Goal: Transaction & Acquisition: Purchase product/service

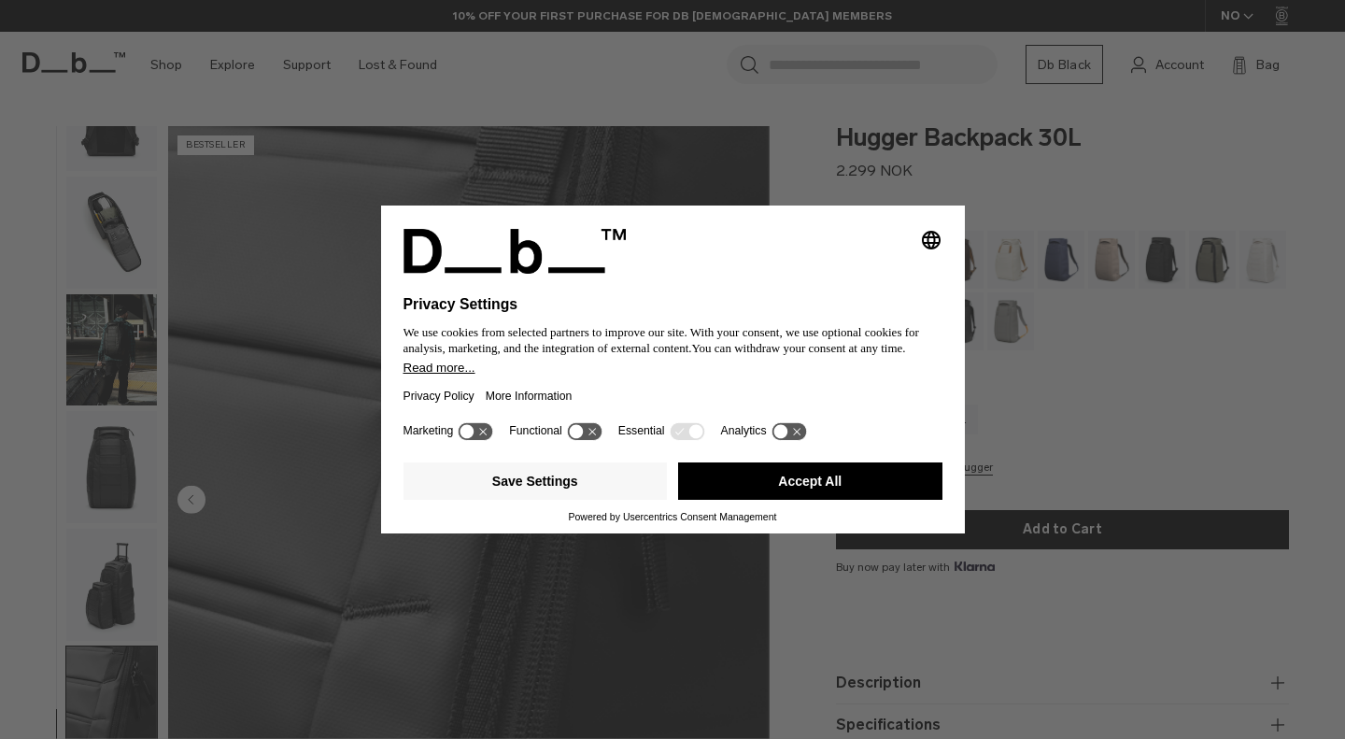
click at [822, 540] on div "Selecting an option will immediately change the language Privacy Settings We us…" at bounding box center [672, 369] width 1345 height 739
click at [780, 466] on button "Accept All" at bounding box center [810, 480] width 264 height 37
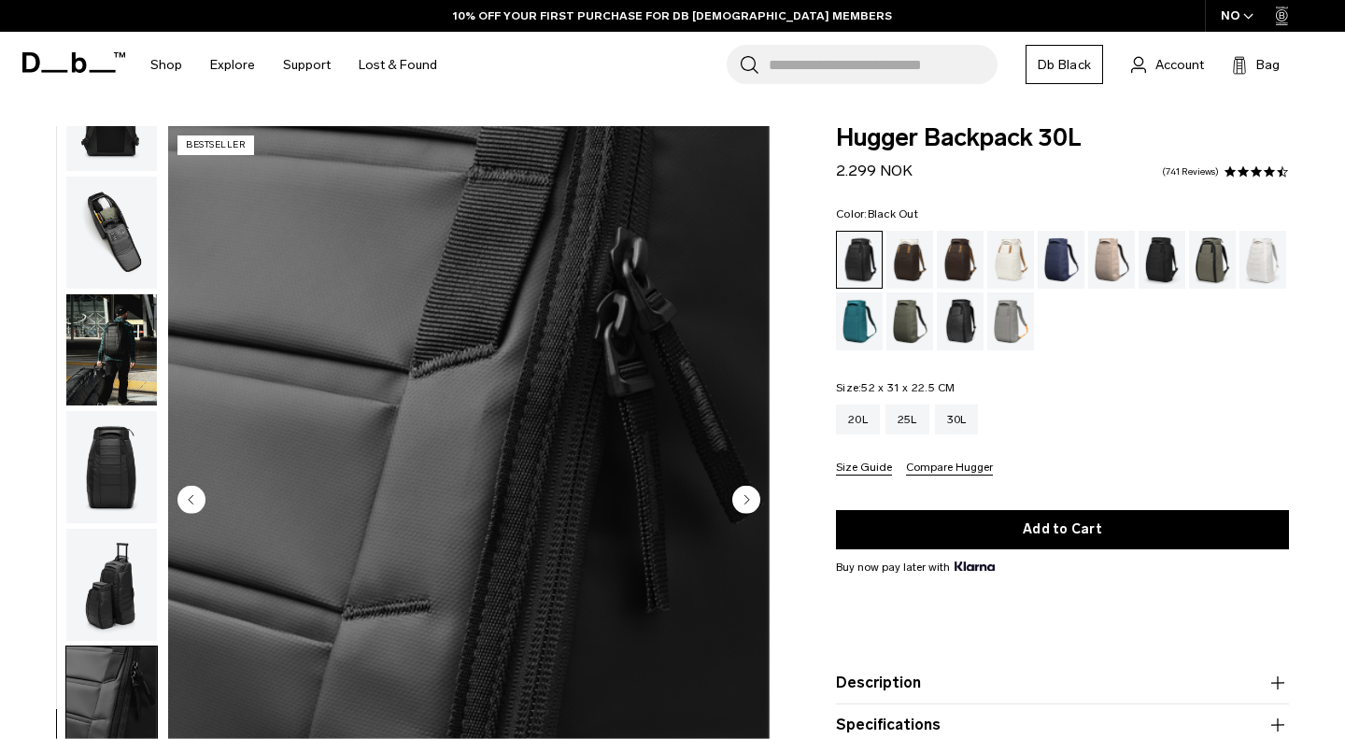
click at [756, 486] on div "10 / 11 Bestseller" at bounding box center [468, 501] width 601 height 751
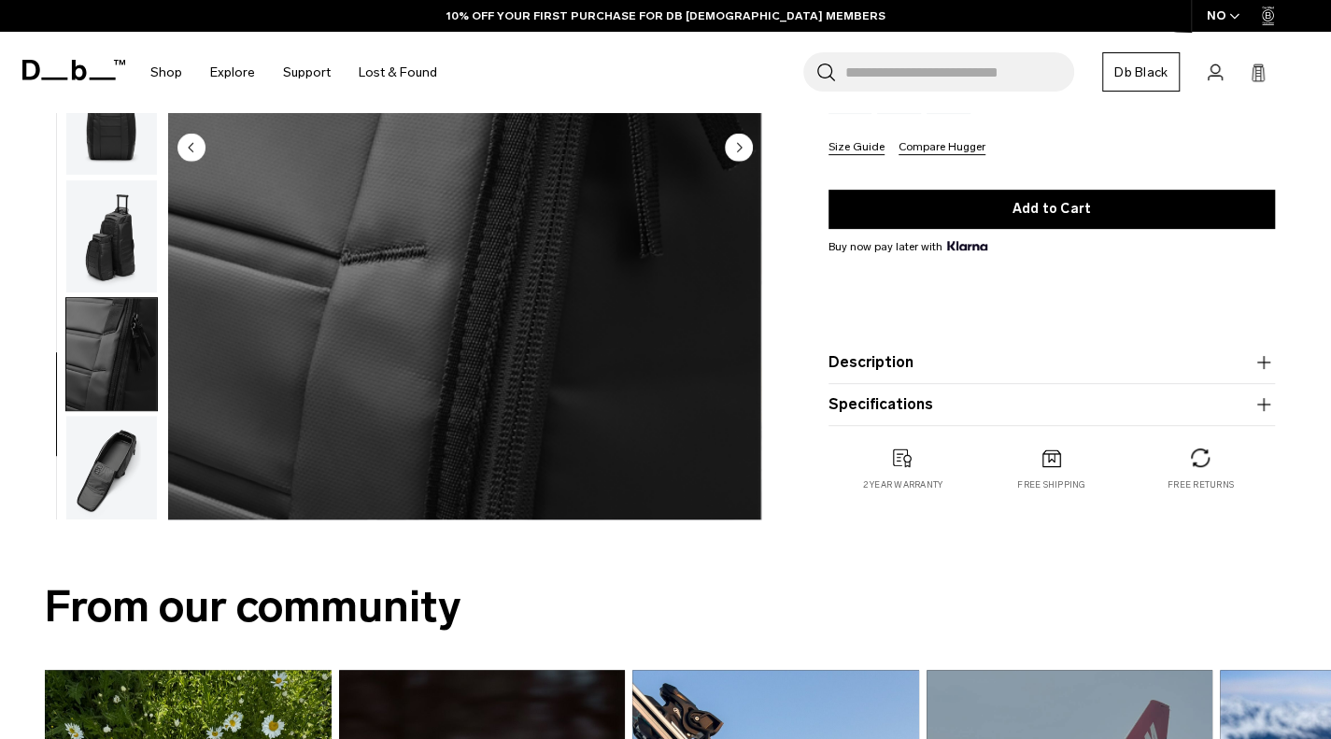
scroll to position [349, 0]
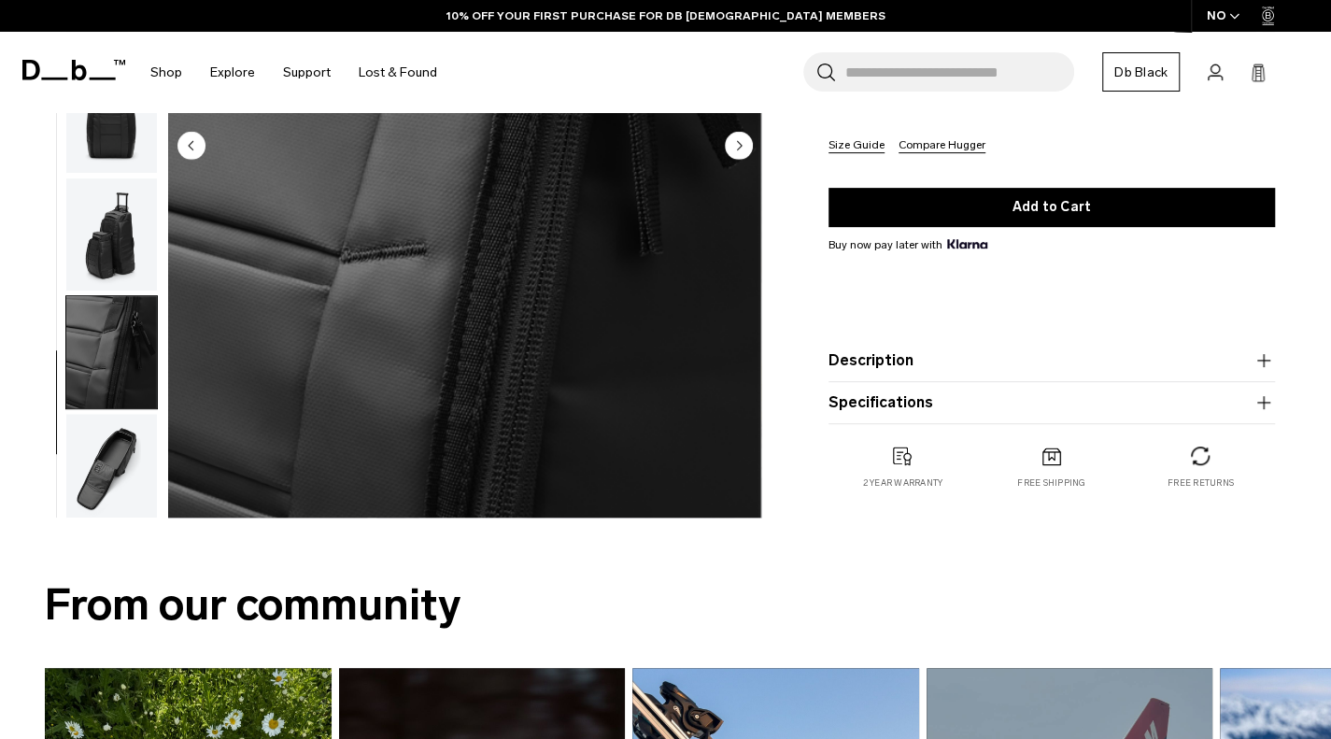
click at [112, 461] on img "button" at bounding box center [111, 470] width 91 height 112
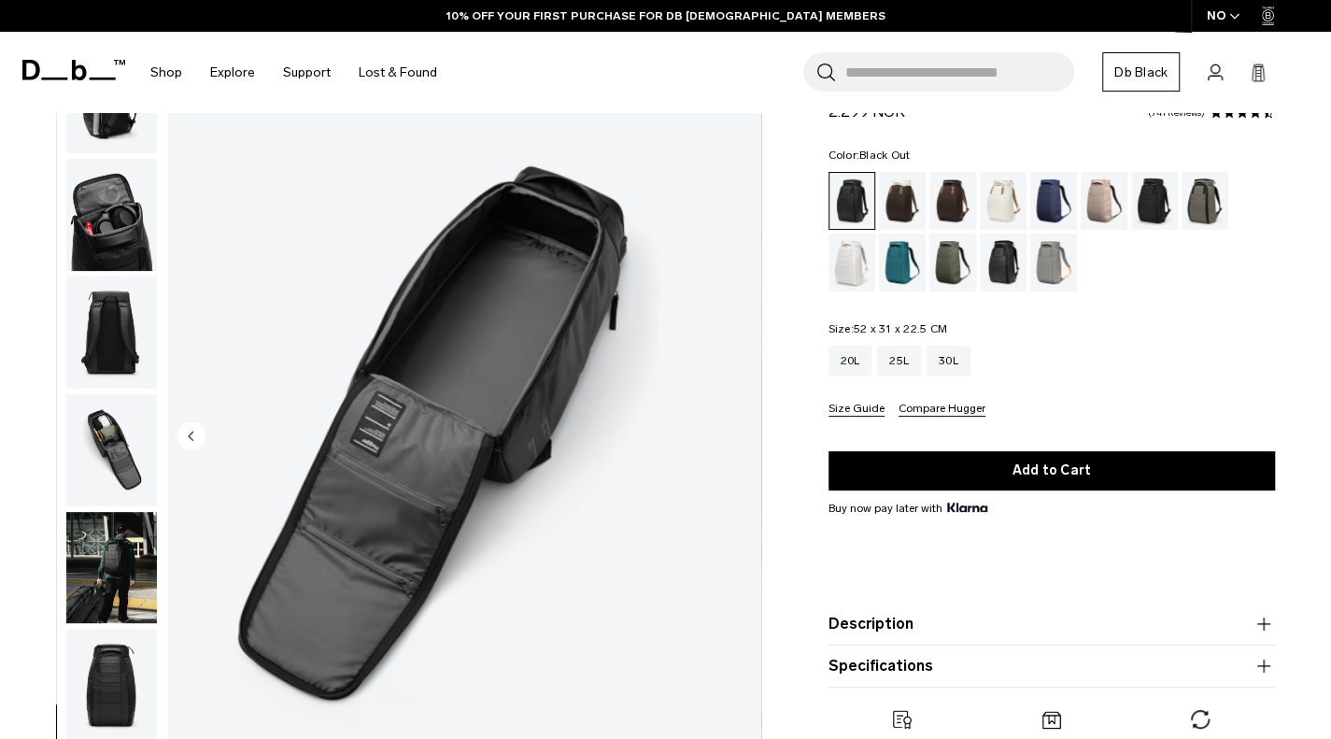
scroll to position [60, 0]
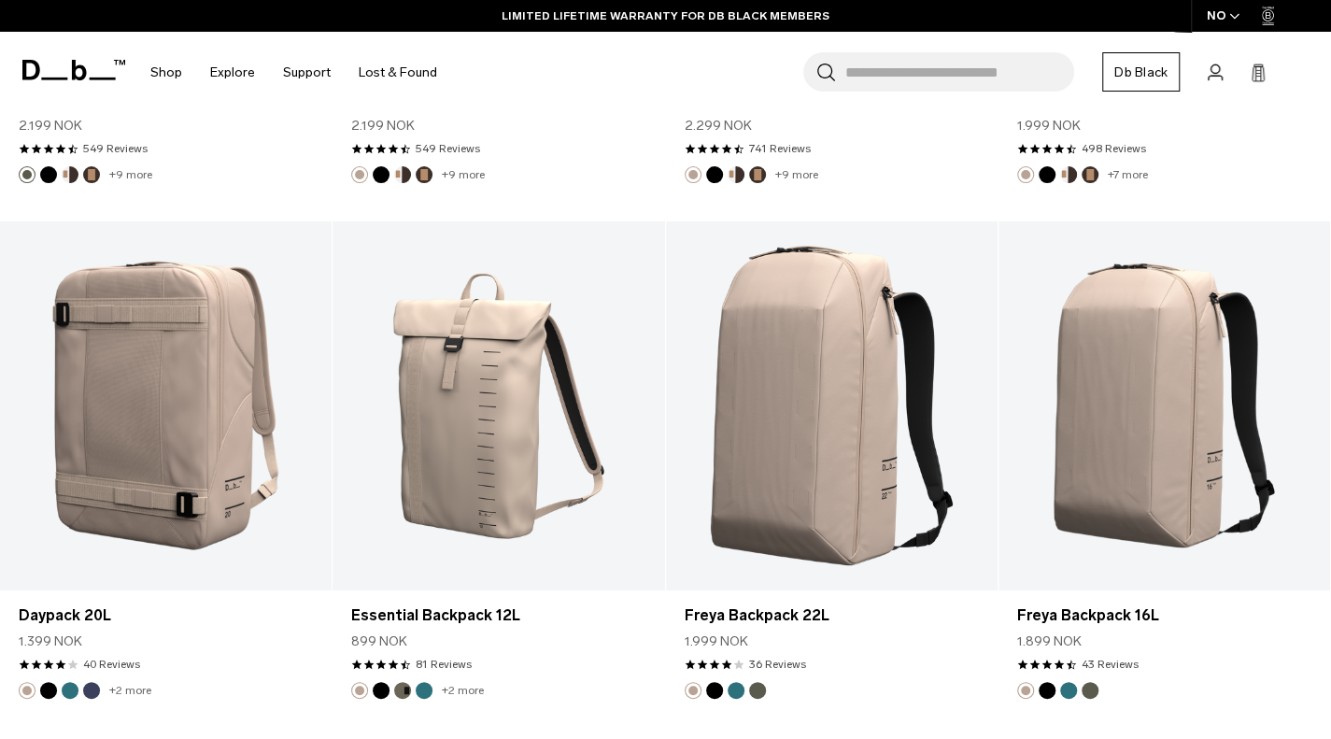
scroll to position [4981, 0]
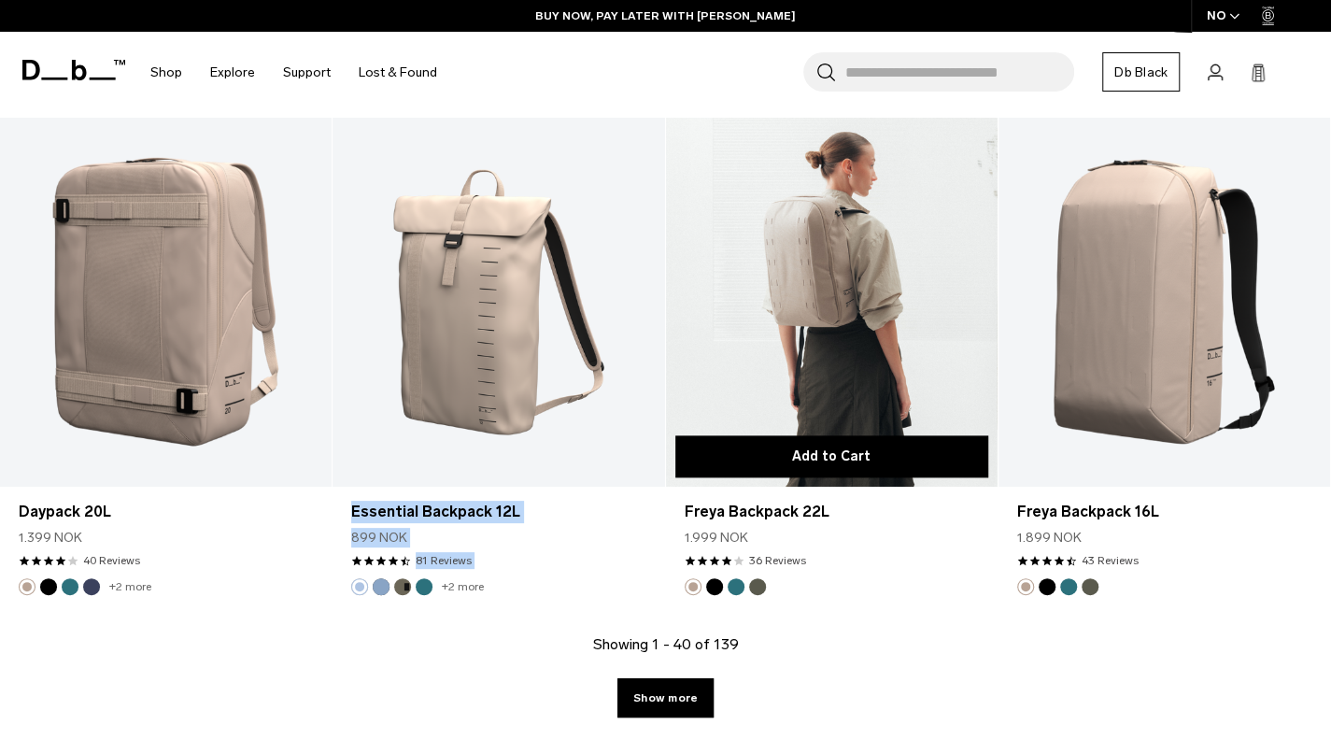
drag, startPoint x: 388, startPoint y: 599, endPoint x: 921, endPoint y: 455, distance: 551.3
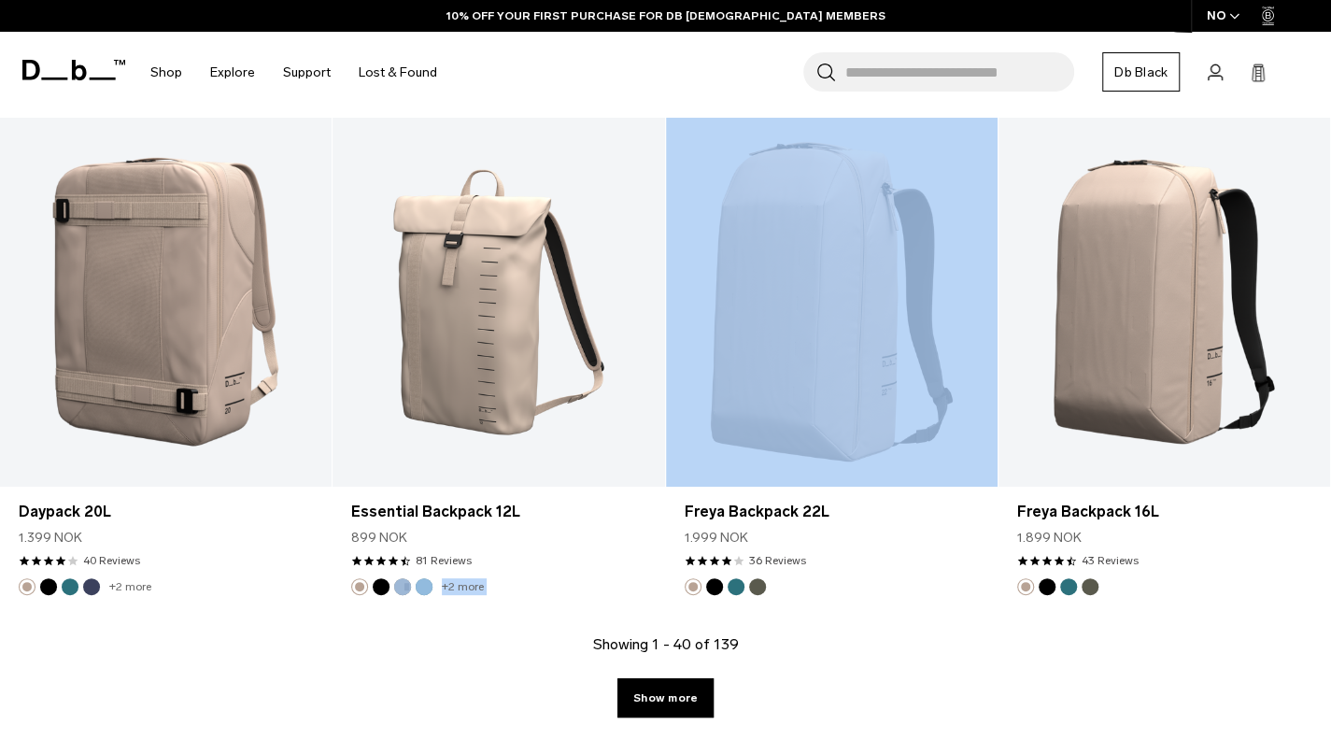
click at [1221, 656] on div "Showing 1 - 40 of 139 Show more" at bounding box center [665, 712] width 1331 height 159
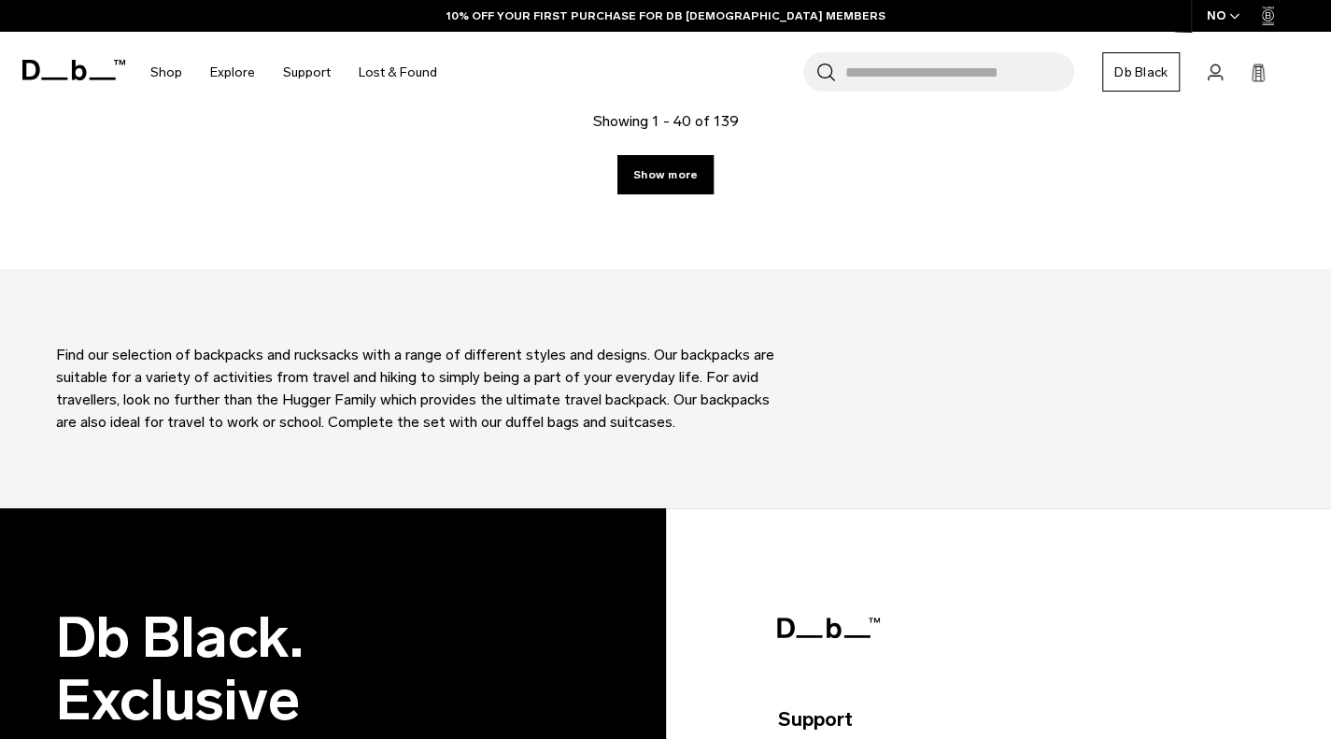
scroll to position [5504, 0]
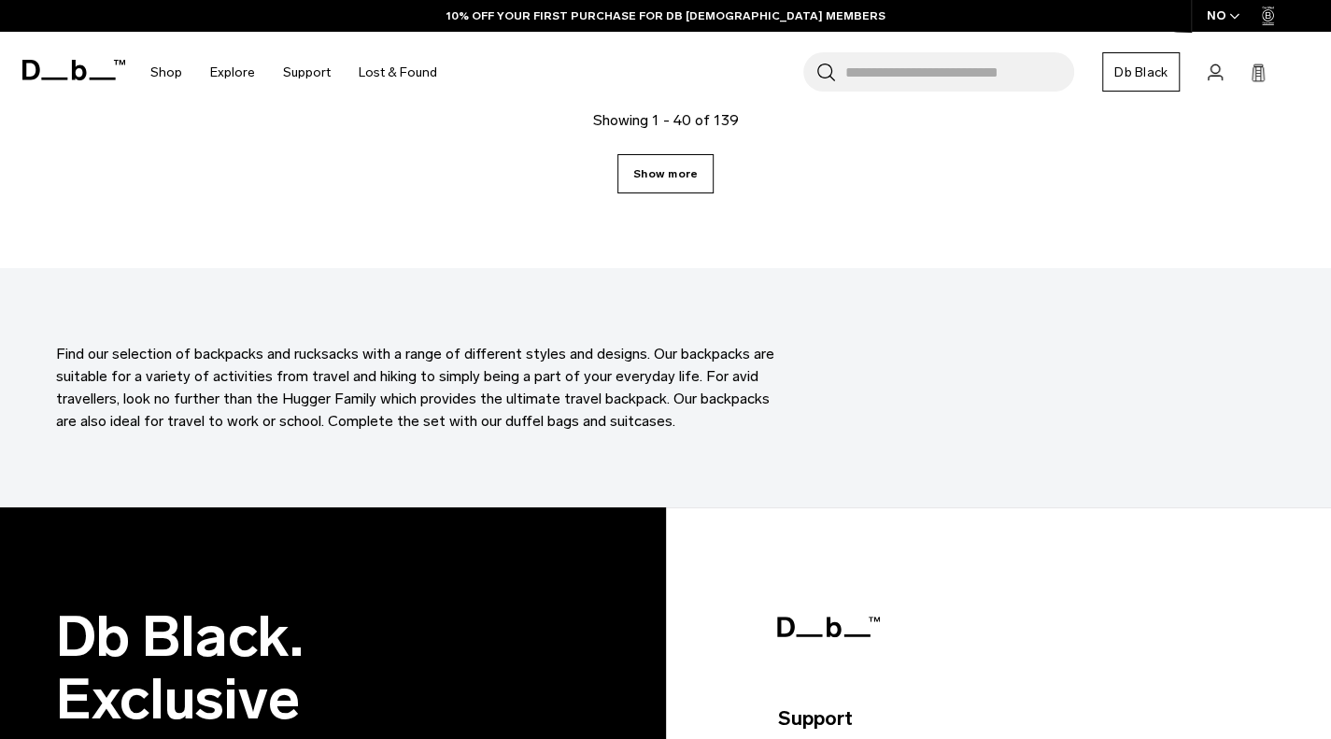
click at [642, 181] on link "Show more" at bounding box center [665, 173] width 96 height 39
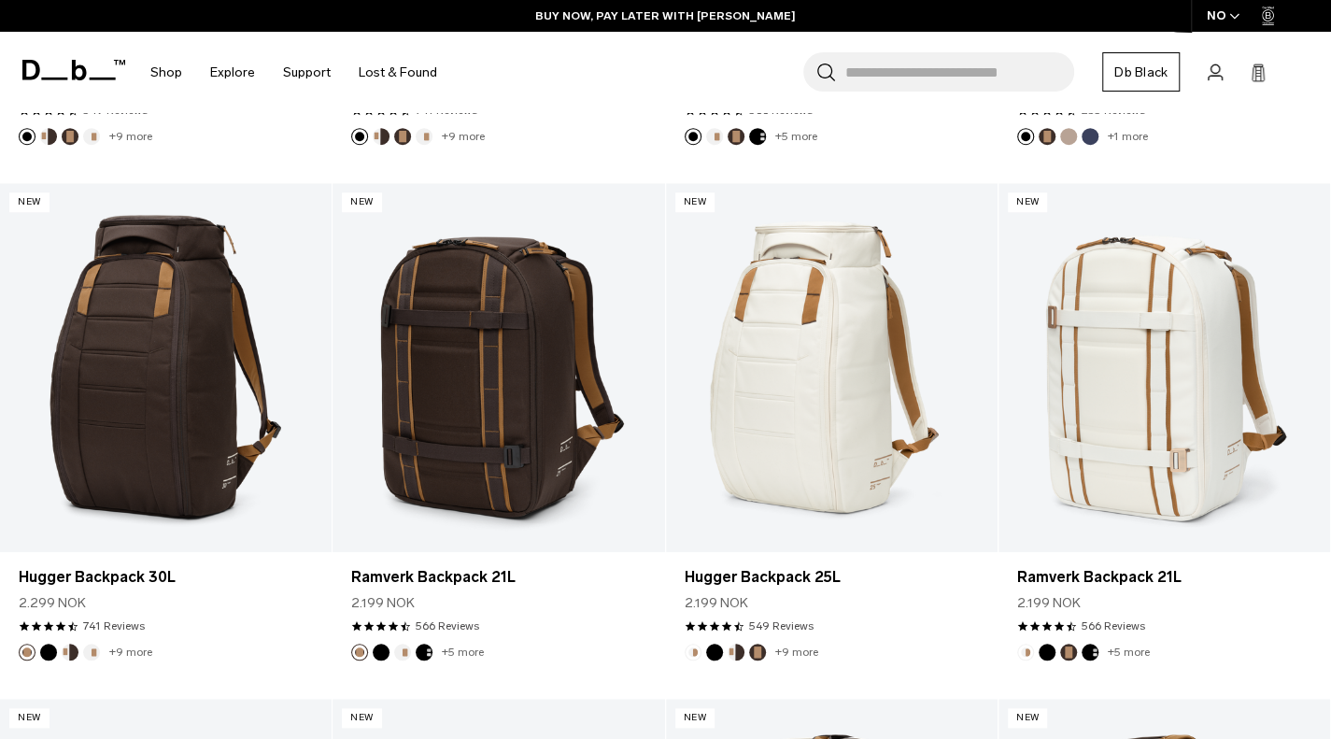
scroll to position [795, 0]
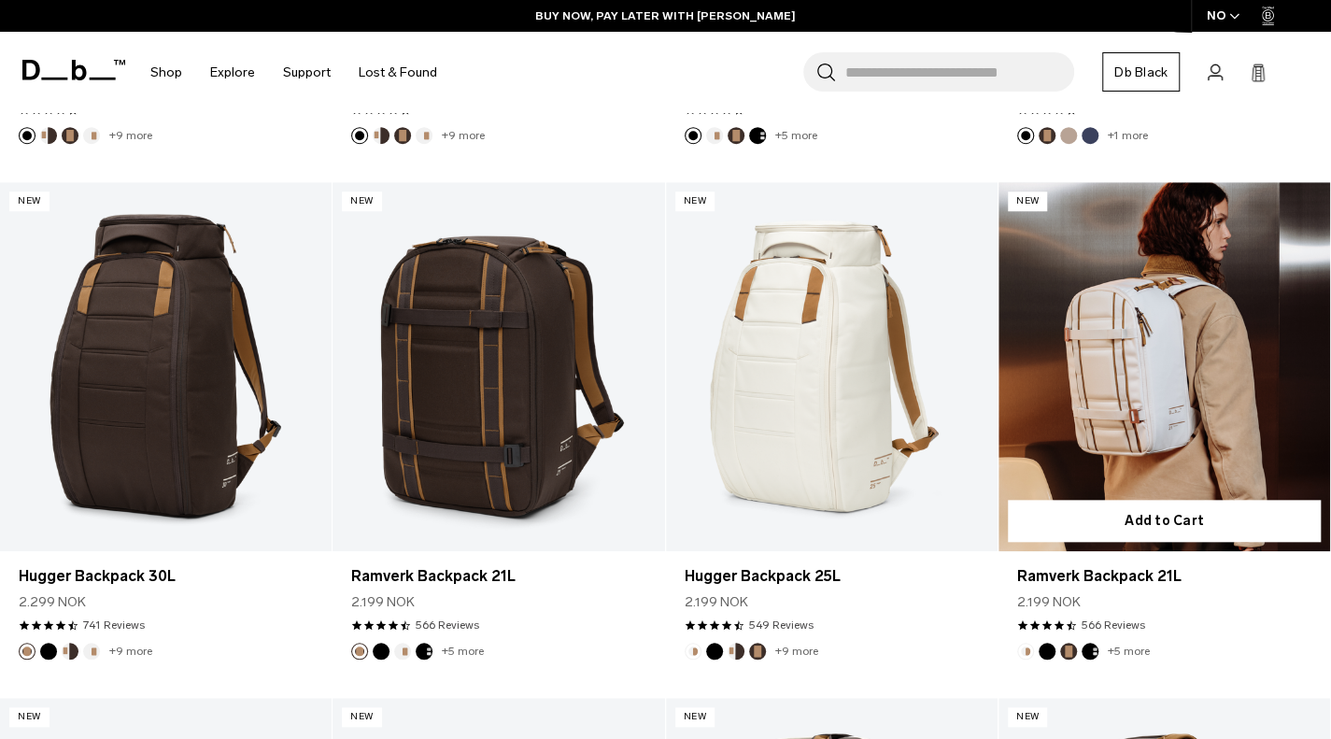
click at [1205, 409] on link "Ramverk Backpack 21L" at bounding box center [1163, 366] width 331 height 369
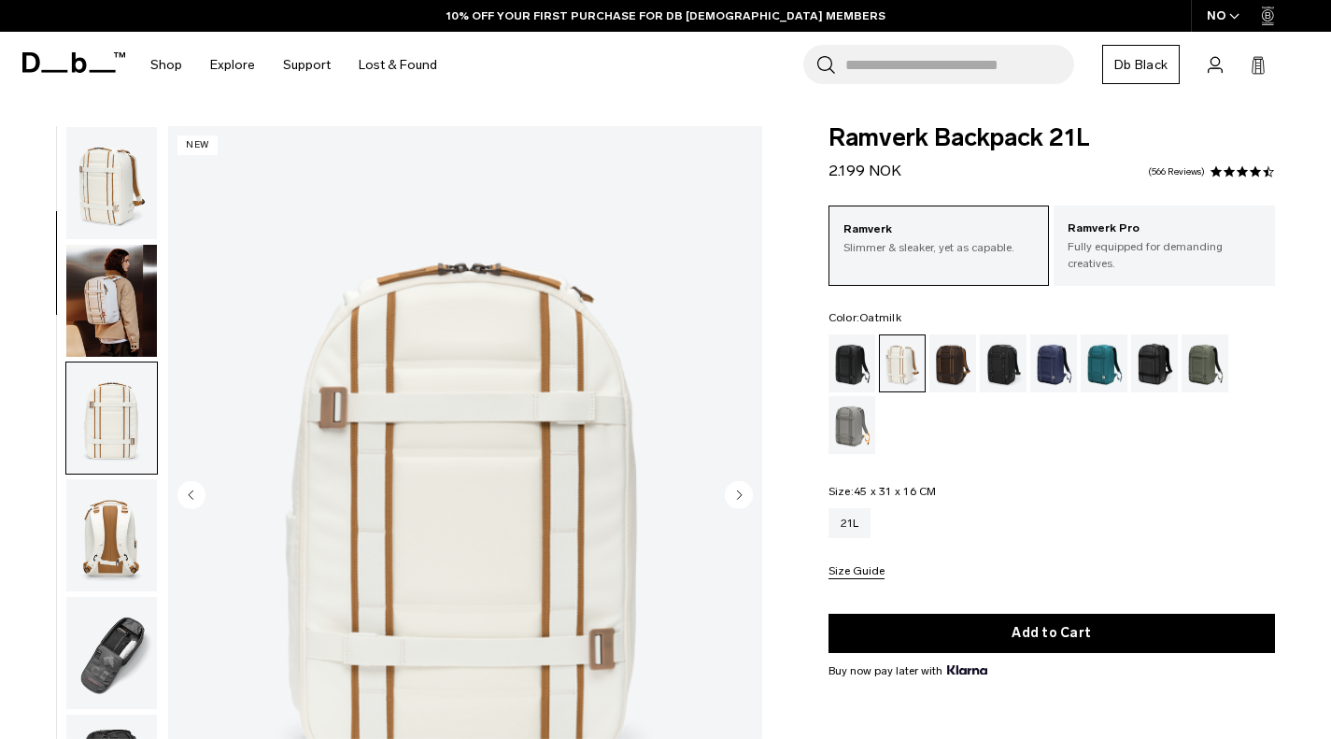
click at [116, 479] on img "button" at bounding box center [111, 535] width 91 height 112
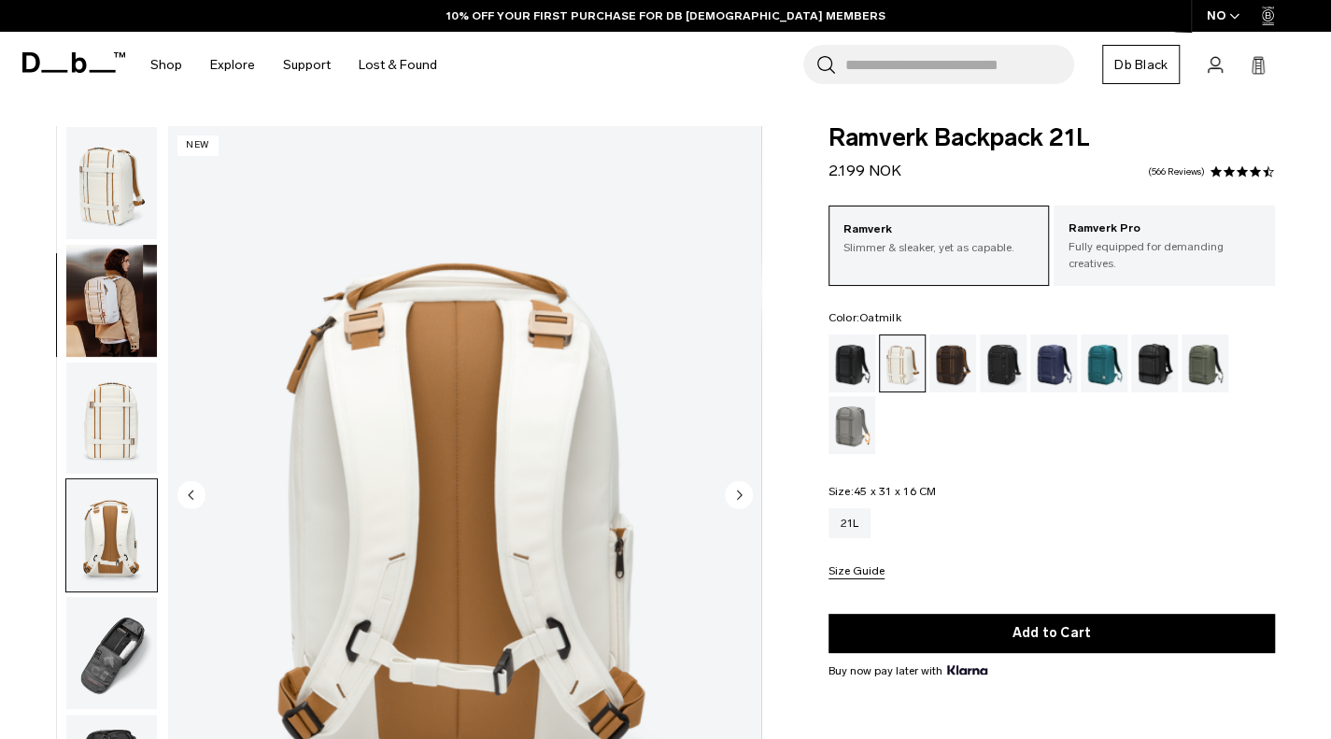
scroll to position [353, 0]
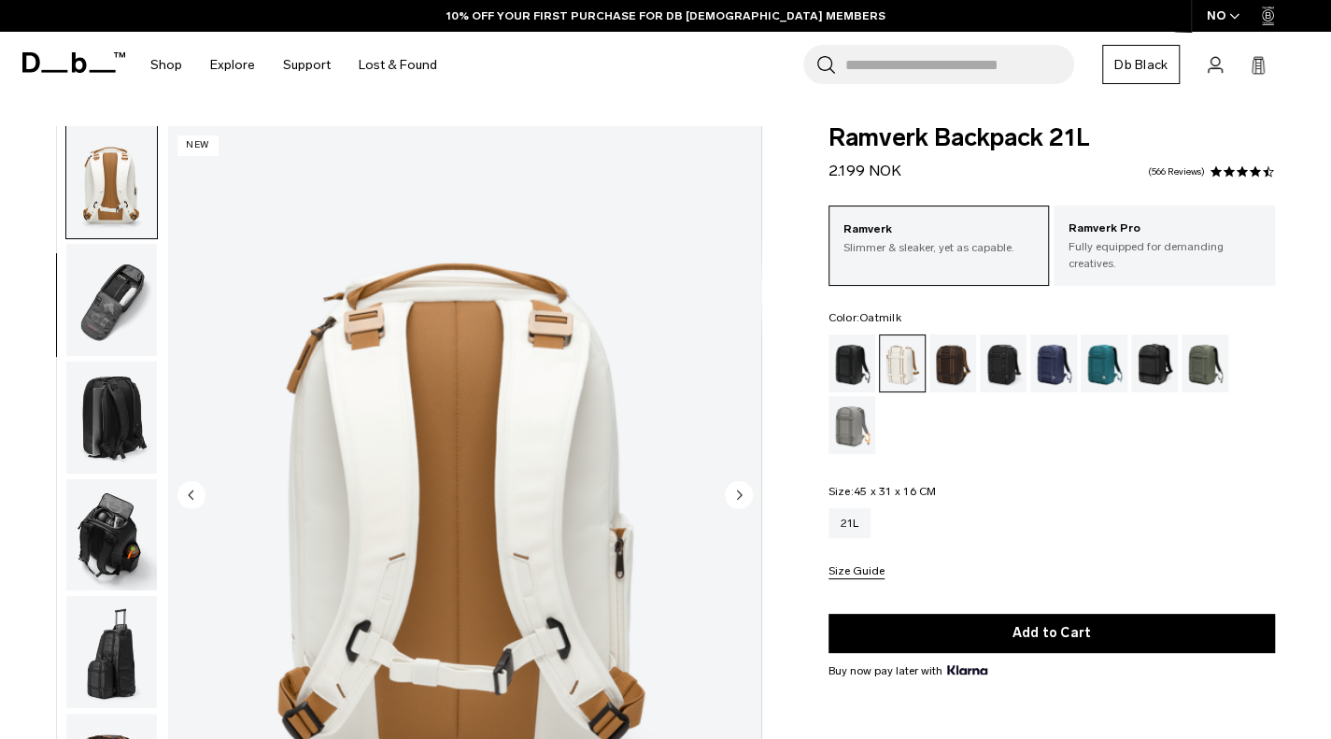
click at [116, 334] on img "button" at bounding box center [111, 300] width 91 height 112
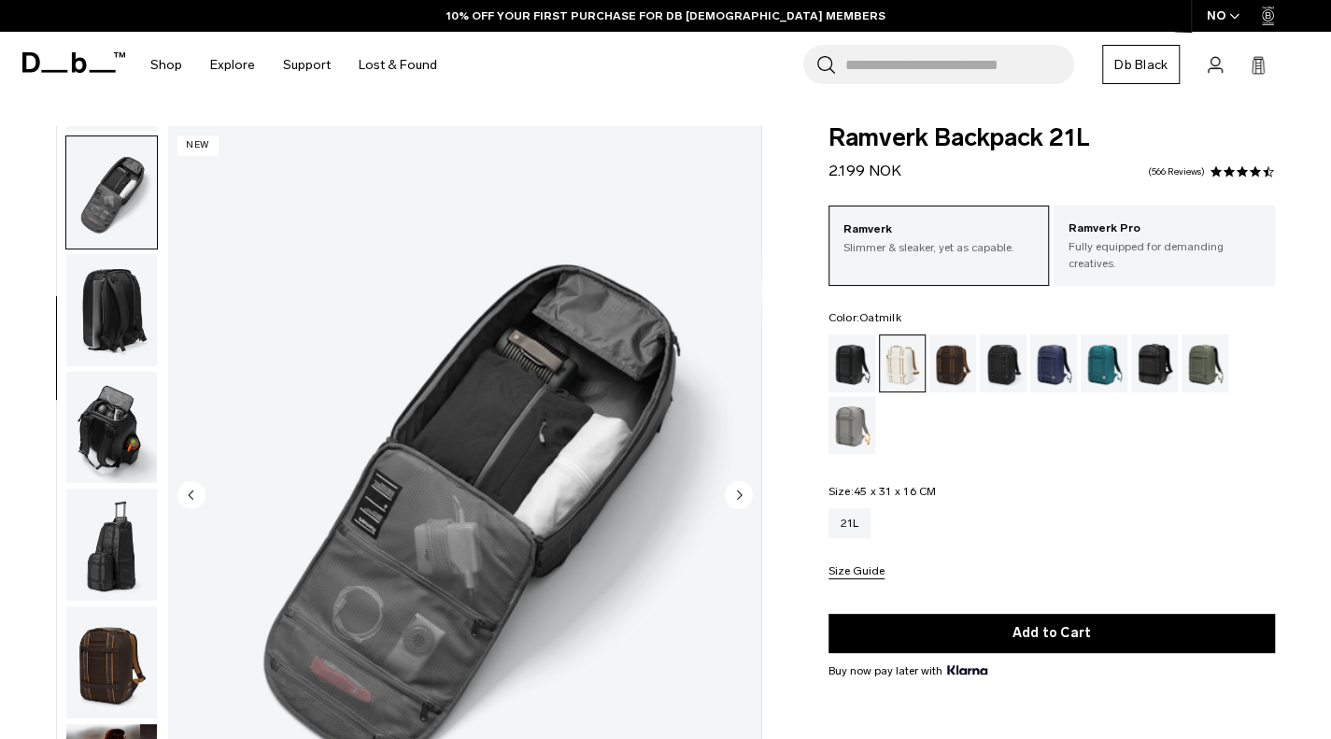
scroll to position [471, 0]
